Goal: Information Seeking & Learning: Check status

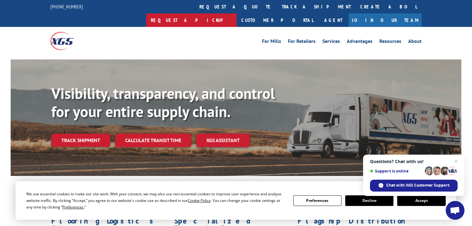
click at [237, 13] on link "Request a pickup" at bounding box center [191, 19] width 91 height 13
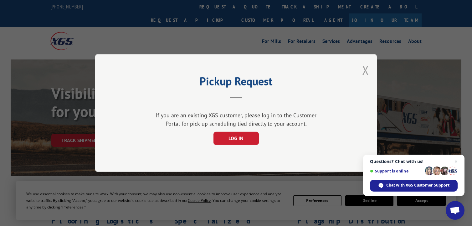
click at [365, 69] on button "Close modal" at bounding box center [365, 70] width 7 height 17
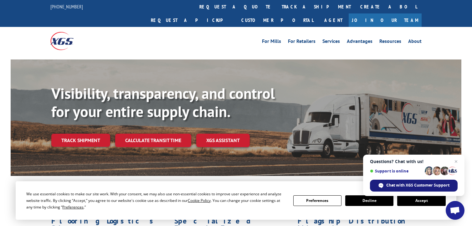
click at [428, 184] on span "Chat with XGS Customer Support" at bounding box center [417, 186] width 63 height 6
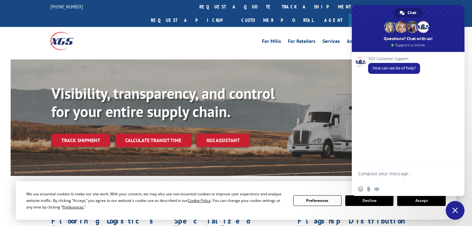
click at [374, 94] on div "XGS Customer Support How can we be of help?" at bounding box center [408, 109] width 113 height 114
paste textarea "5255 68th St SE, Caledonia, Michigan"
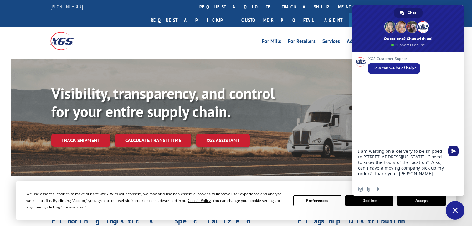
type textarea "I am waiting on a delivery to be shipped to [STREET_ADDRESS][US_STATE]. I need …"
click at [453, 149] on span "Send" at bounding box center [454, 151] width 5 height 5
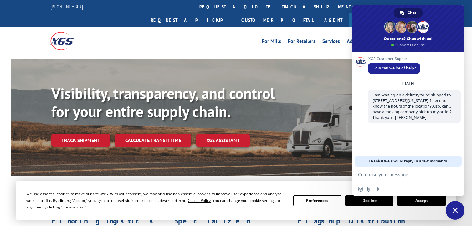
drag, startPoint x: 437, startPoint y: 9, endPoint x: 412, endPoint y: 13, distance: 24.9
click at [410, 15] on div "Chat Megan Ashlee Nicole And 7 more Questions? Chat with us! Support is online" at bounding box center [408, 28] width 113 height 47
drag, startPoint x: 445, startPoint y: 5, endPoint x: 414, endPoint y: 6, distance: 30.7
click at [414, 6] on span at bounding box center [408, 28] width 113 height 47
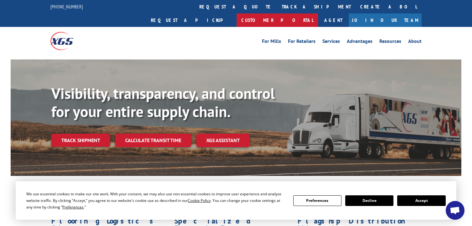
click at [318, 13] on link "Customer Portal" at bounding box center [277, 19] width 81 height 13
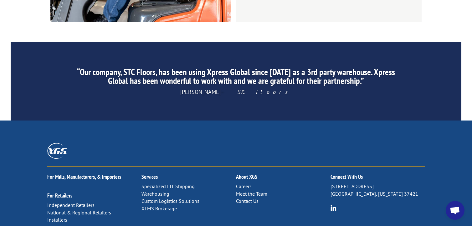
scroll to position [1002, 0]
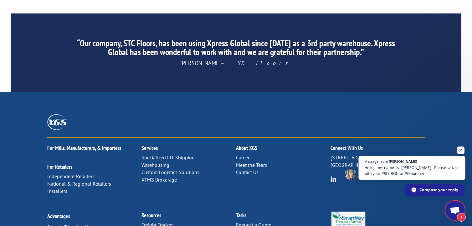
click at [439, 167] on span "Hello, my name is [PERSON_NAME]. Please advise with your PRO, BOL, or PO number." at bounding box center [413, 171] width 96 height 12
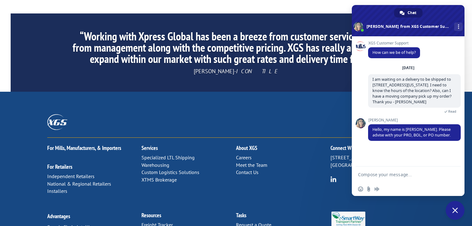
drag, startPoint x: 364, startPoint y: 167, endPoint x: 365, endPoint y: 174, distance: 6.6
click at [365, 174] on textarea "Compose your message..." at bounding box center [401, 175] width 86 height 6
paste textarea "FC129143"
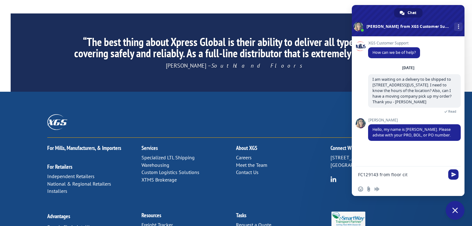
type textarea "FC129143 from floor city"
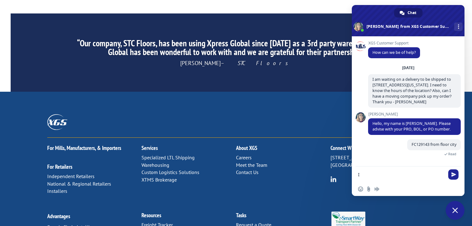
type textarea "I"
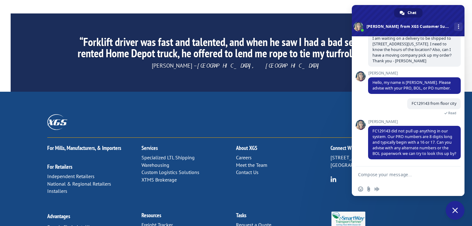
scroll to position [47, 0]
click at [361, 167] on form at bounding box center [401, 175] width 86 height 17
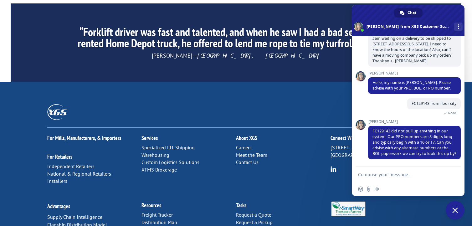
scroll to position [1013, 0]
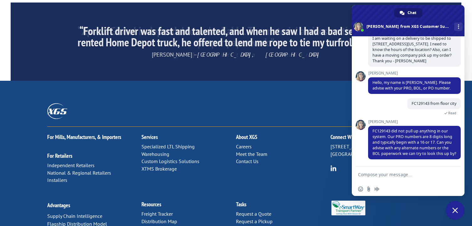
click at [365, 174] on textarea "Compose your message..." at bounding box center [401, 175] width 86 height 6
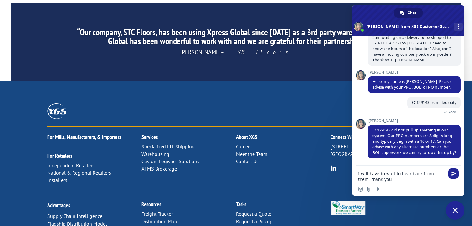
type textarea "I will have to wait to hear back from them. thank you."
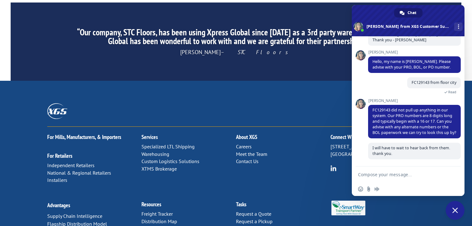
scroll to position [68, 0]
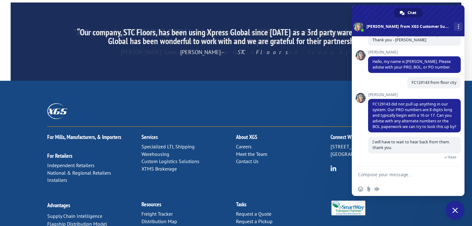
drag, startPoint x: 183, startPoint y: 27, endPoint x: 180, endPoint y: 24, distance: 4.7
click at [184, 81] on div "For Mills, Manufacturers, & Importers For Retailers Independent Retailers Natio…" at bounding box center [236, 178] width 472 height 194
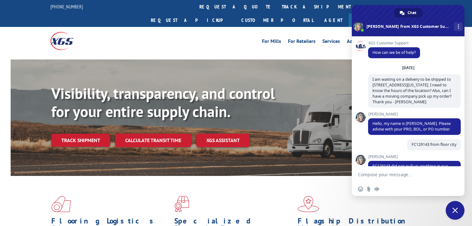
scroll to position [95, 0]
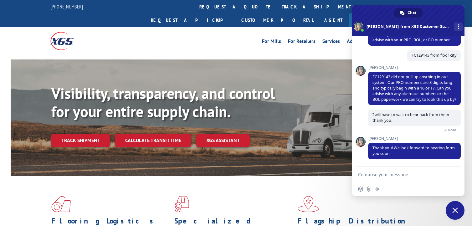
click at [328, 27] on div "For Mills For Retailers Services Advantages Resources About For Mills For Retai…" at bounding box center [235, 41] width 371 height 28
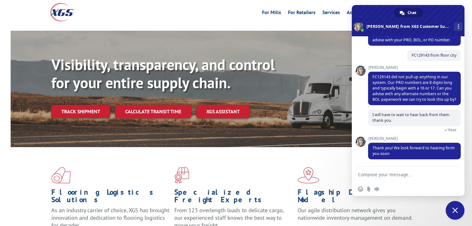
scroll to position [75, 0]
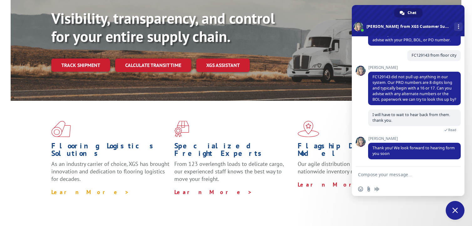
click at [65, 189] on link "Learn More >" at bounding box center [90, 192] width 78 height 7
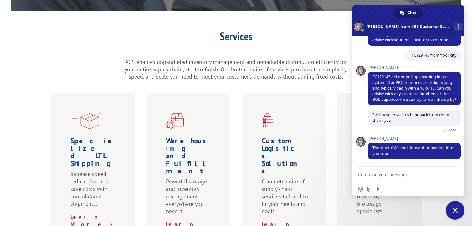
scroll to position [150, 0]
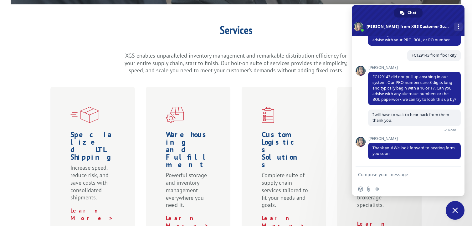
click at [311, 24] on h1 "Services" at bounding box center [236, 31] width 226 height 14
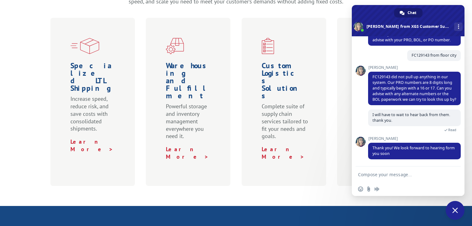
scroll to position [226, 0]
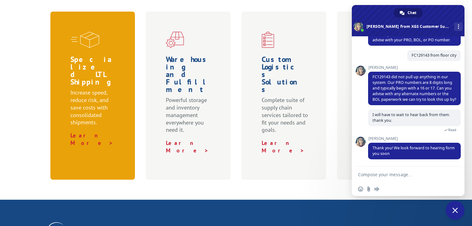
click at [96, 36] on div "Specialized LTL Shipping Increase speed, reduce risk, and save costs with conso…" at bounding box center [92, 96] width 85 height 168
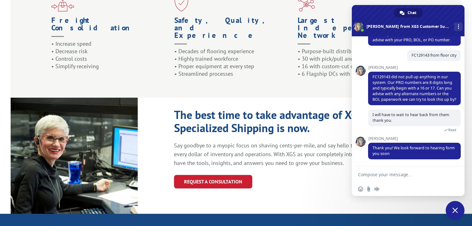
scroll to position [651, 0]
